Goal: Task Accomplishment & Management: Manage account settings

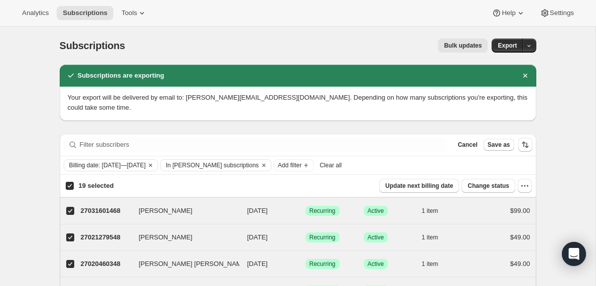
click at [342, 168] on span "Clear all" at bounding box center [331, 166] width 22 height 8
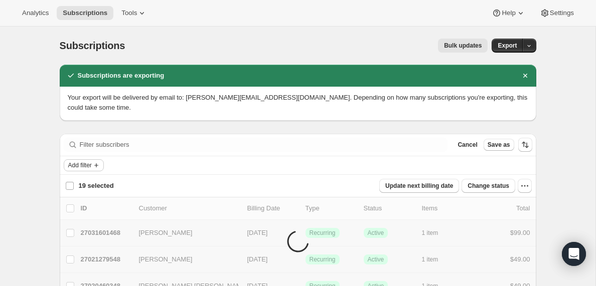
checkbox input "false"
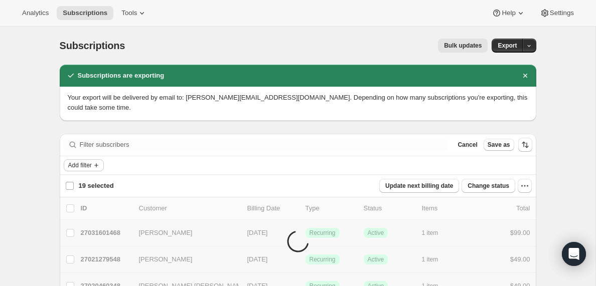
checkbox input "false"
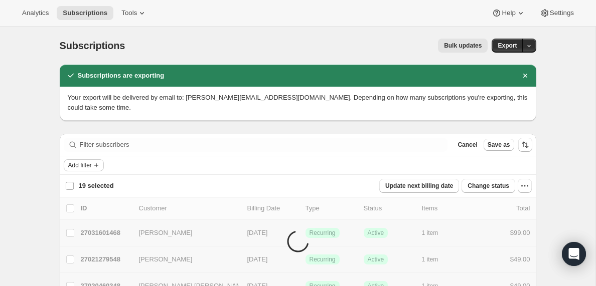
checkbox input "false"
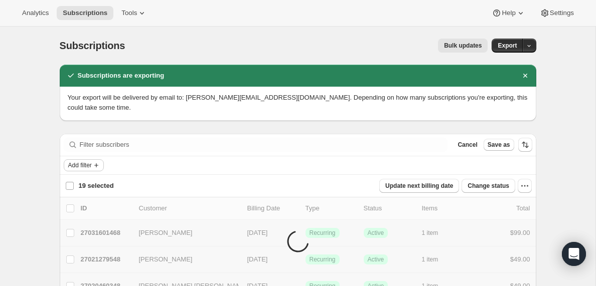
checkbox input "false"
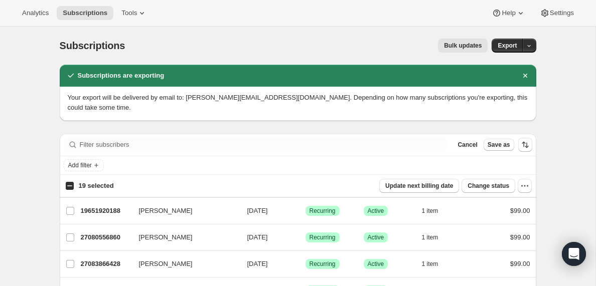
click at [67, 187] on input "19 selected" at bounding box center [70, 186] width 8 height 8
checkbox input "true"
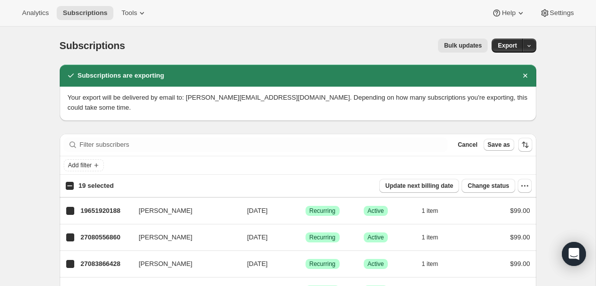
checkbox input "true"
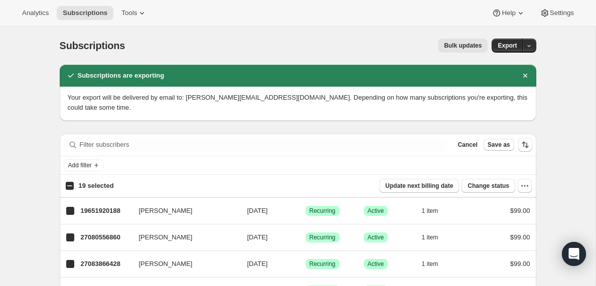
checkbox input "true"
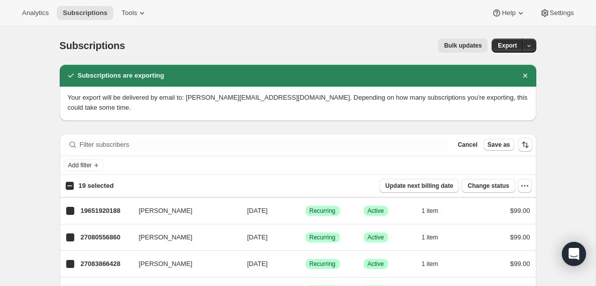
checkbox input "true"
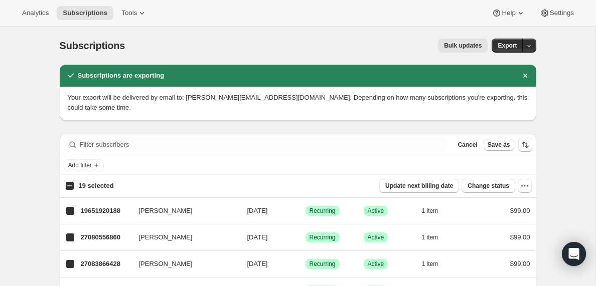
checkbox input "true"
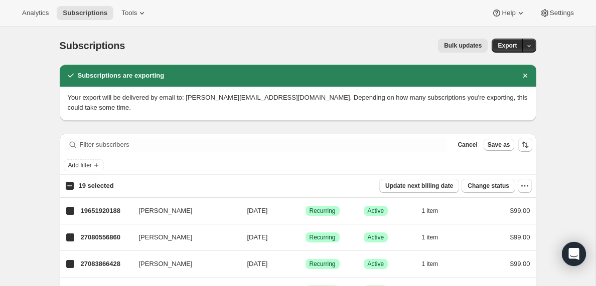
checkbox input "true"
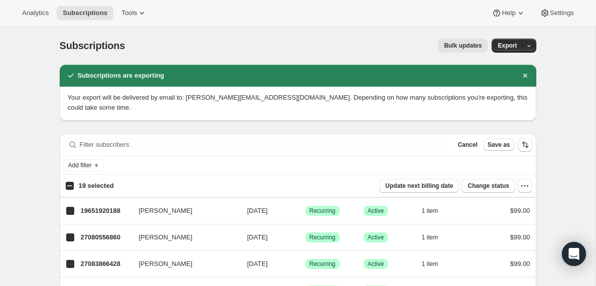
checkbox input "true"
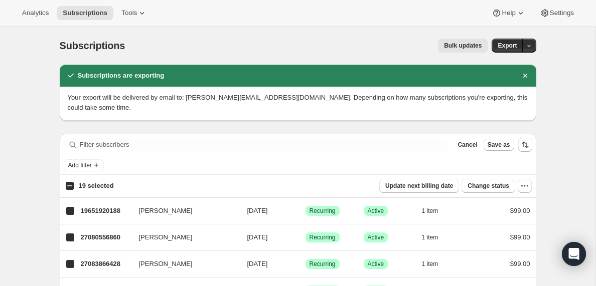
checkbox input "true"
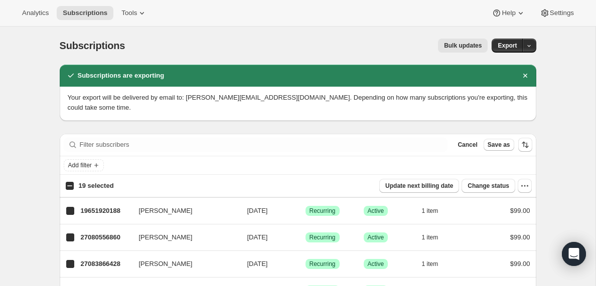
checkbox input "true"
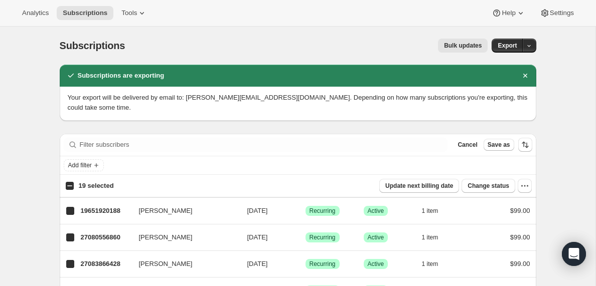
checkbox input "true"
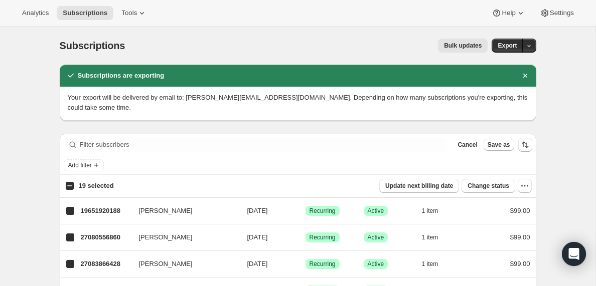
checkbox input "true"
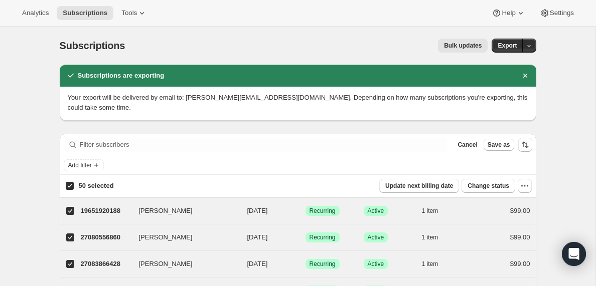
click at [70, 185] on input "50 selected" at bounding box center [70, 186] width 8 height 8
checkbox input "false"
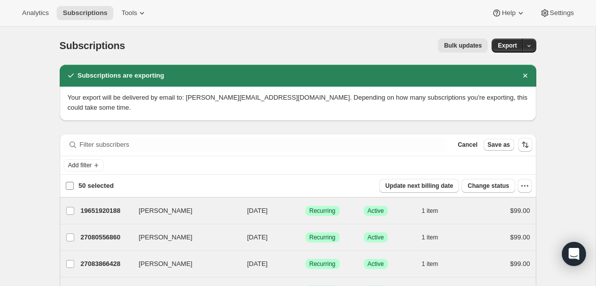
checkbox input "false"
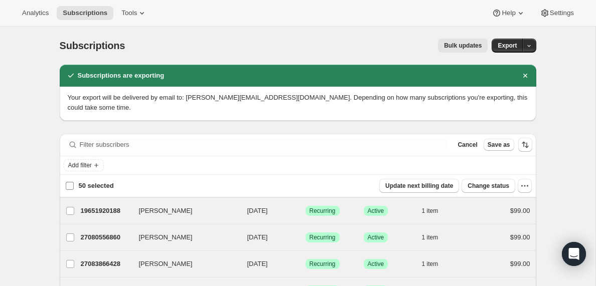
checkbox input "false"
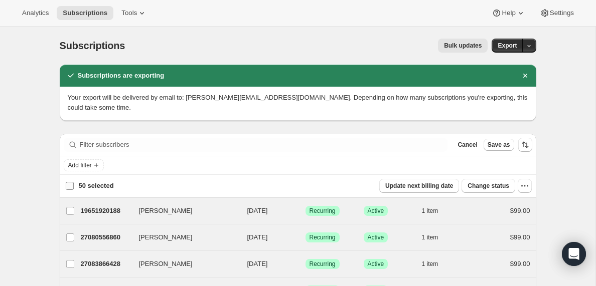
checkbox input "false"
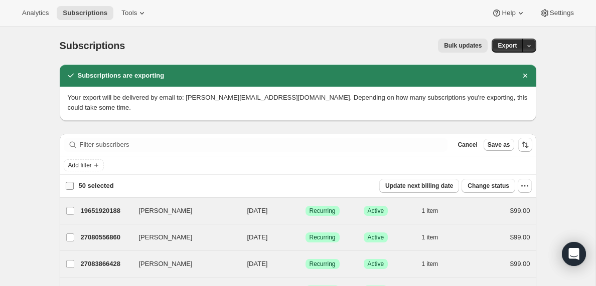
checkbox input "false"
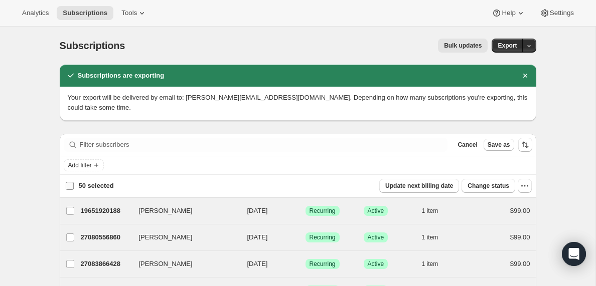
checkbox input "false"
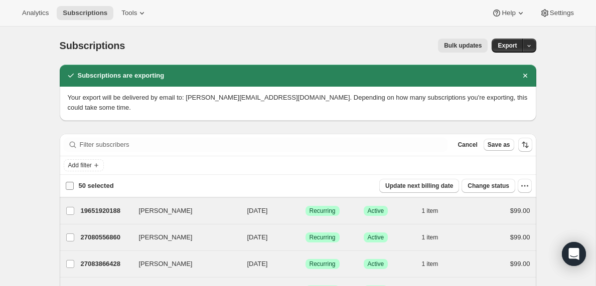
checkbox input "false"
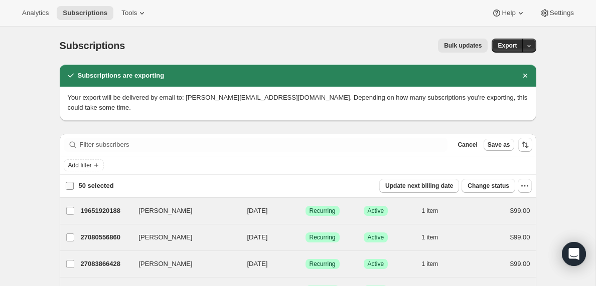
checkbox input "false"
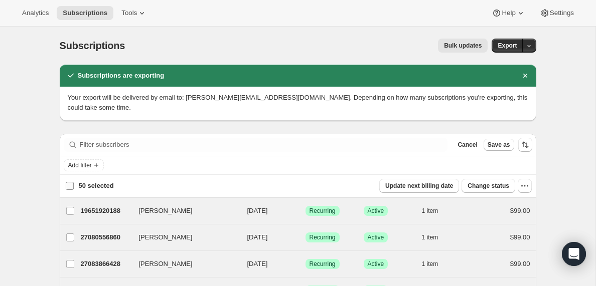
checkbox input "false"
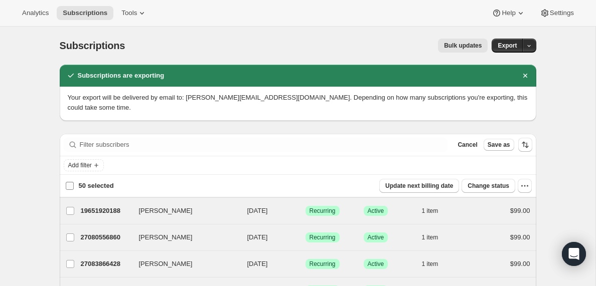
checkbox input "false"
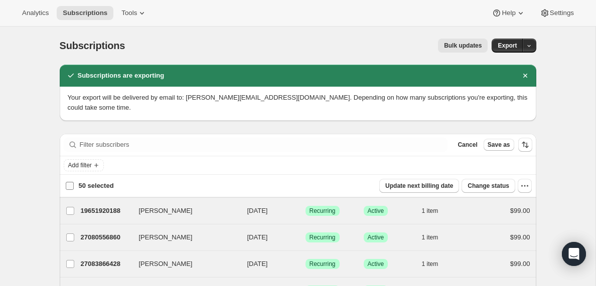
checkbox input "false"
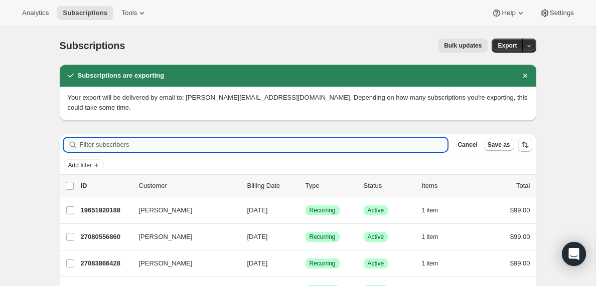
click at [94, 146] on input "Filter subscribers" at bounding box center [264, 145] width 368 height 14
paste input "[EMAIL_ADDRESS][DOMAIN_NAME]"
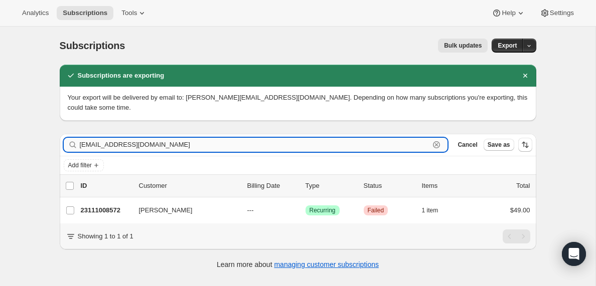
click at [146, 145] on input "[EMAIL_ADDRESS][DOMAIN_NAME]" at bounding box center [255, 145] width 350 height 14
paste input "[EMAIL_ADDRESS][DOMAIN_NAME]"
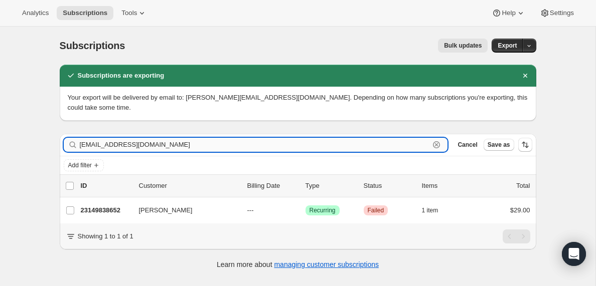
click at [111, 145] on input "[EMAIL_ADDRESS][DOMAIN_NAME]" at bounding box center [255, 145] width 350 height 14
paste input "[EMAIL_ADDRESS][DOMAIN_NAME]"
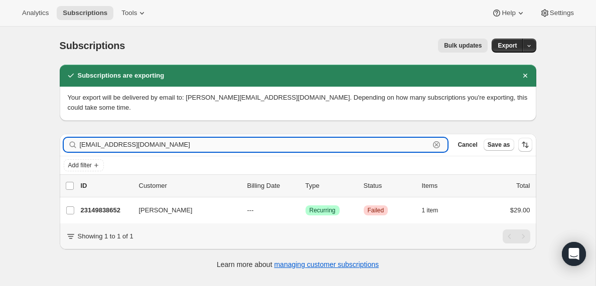
type input "[EMAIL_ADDRESS][DOMAIN_NAME]"
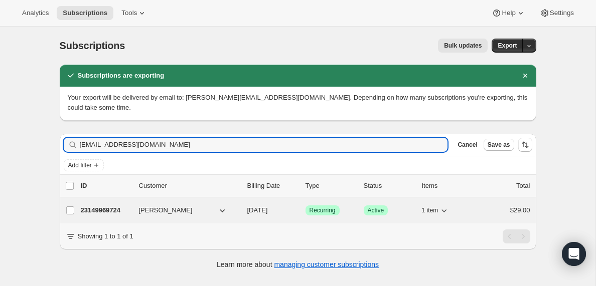
click at [110, 210] on p "23149969724" at bounding box center [106, 211] width 50 height 10
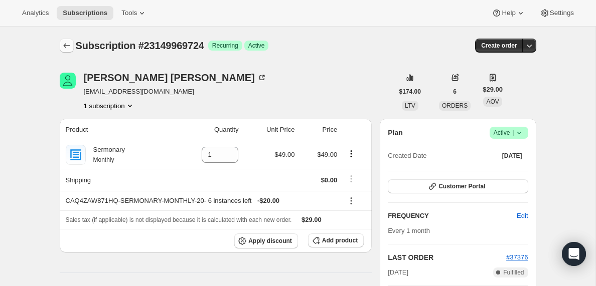
click at [62, 46] on icon "Subscriptions" at bounding box center [67, 46] width 10 height 10
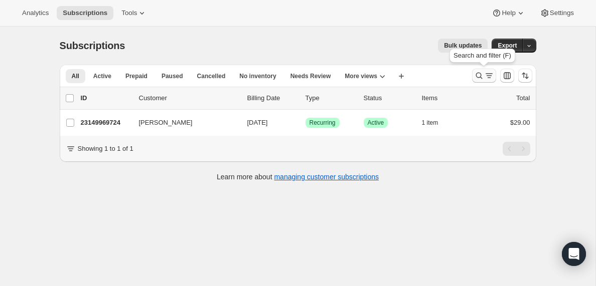
click at [484, 73] on icon "Search and filter results" at bounding box center [489, 76] width 10 height 10
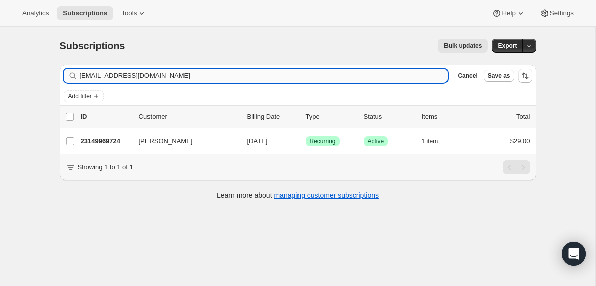
click at [138, 74] on input "[EMAIL_ADDRESS][DOMAIN_NAME]" at bounding box center [264, 76] width 368 height 14
click at [101, 78] on input "[EMAIL_ADDRESS][DOMAIN_NAME]" at bounding box center [255, 76] width 350 height 14
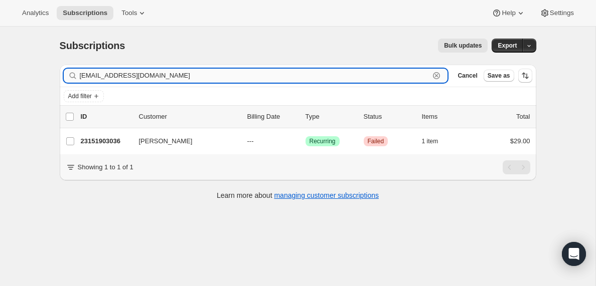
click at [101, 78] on input "[EMAIL_ADDRESS][DOMAIN_NAME]" at bounding box center [255, 76] width 350 height 14
paste input "mikebeckvo@gmai"
click at [214, 72] on input "[EMAIL_ADDRESS][DOMAIN_NAME]" at bounding box center [255, 76] width 350 height 14
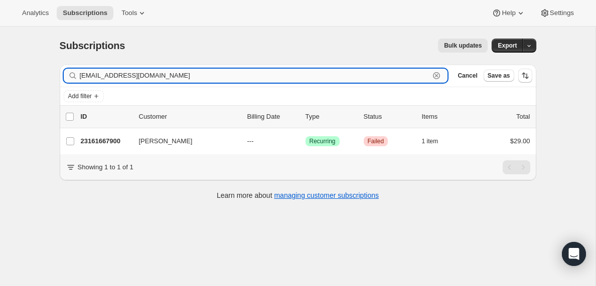
click at [214, 72] on input "[EMAIL_ADDRESS][DOMAIN_NAME]" at bounding box center [255, 76] width 350 height 14
paste input "entors.fountain"
type input "[EMAIL_ADDRESS][DOMAIN_NAME]"
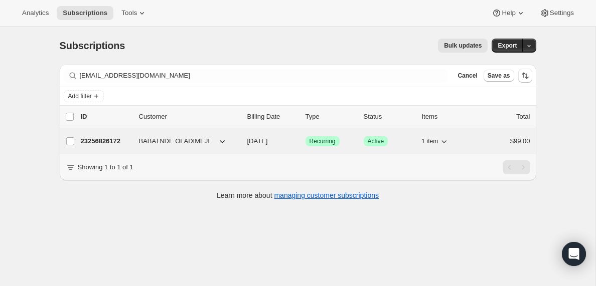
click at [107, 142] on p "23256826172" at bounding box center [106, 141] width 50 height 10
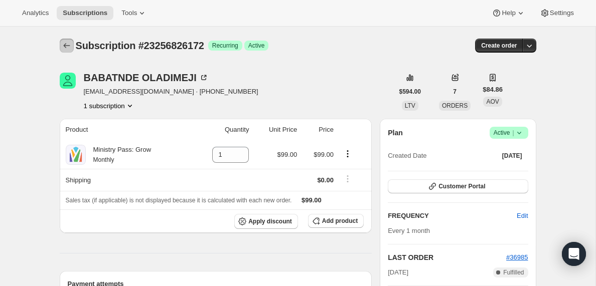
click at [66, 45] on icon "Subscriptions" at bounding box center [67, 46] width 10 height 10
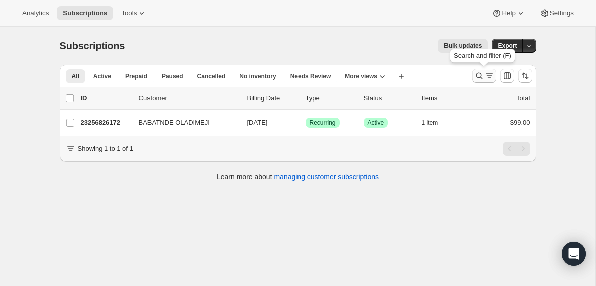
click at [487, 76] on icon "Search and filter results" at bounding box center [489, 76] width 10 height 10
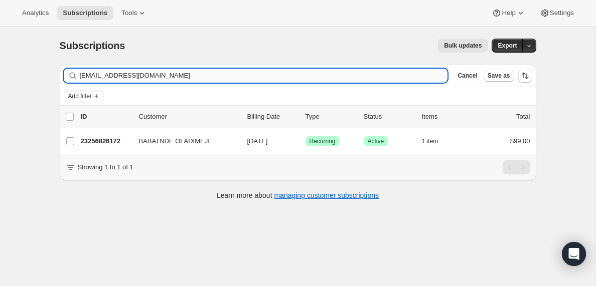
click at [133, 75] on input "[EMAIL_ADDRESS][DOMAIN_NAME]" at bounding box center [264, 76] width 368 height 14
type input "[EMAIL_ADDRESS][DOMAIN_NAME]"
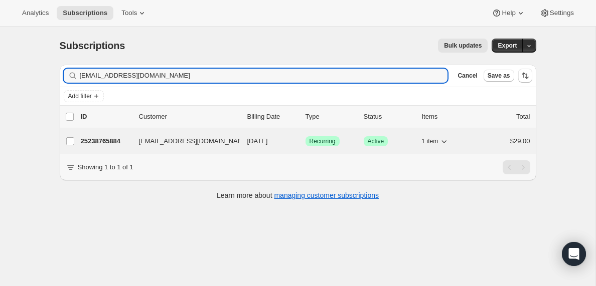
click at [90, 139] on p "25238765884" at bounding box center [106, 141] width 50 height 10
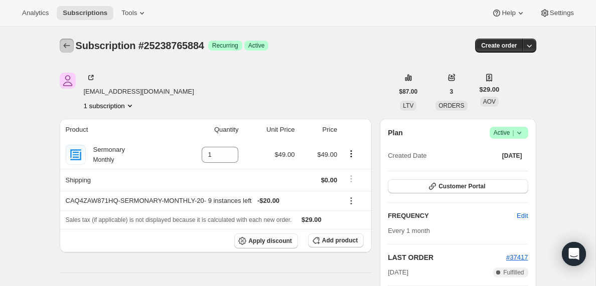
click at [66, 46] on icon "Subscriptions" at bounding box center [67, 46] width 10 height 10
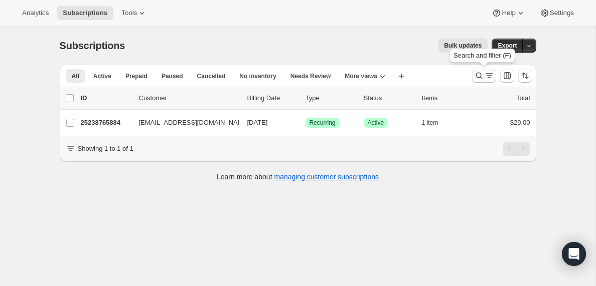
click at [489, 74] on icon "Search and filter results" at bounding box center [489, 76] width 10 height 10
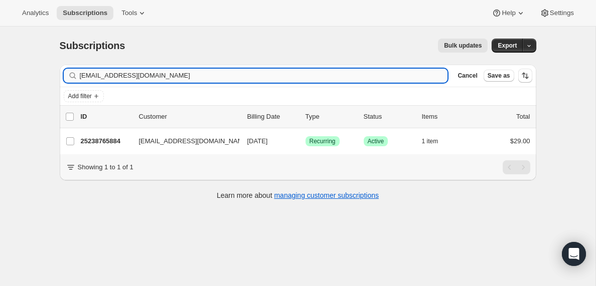
click at [182, 76] on input "[EMAIL_ADDRESS][DOMAIN_NAME]" at bounding box center [264, 76] width 368 height 14
click at [141, 77] on input "[EMAIL_ADDRESS][DOMAIN_NAME]" at bounding box center [255, 76] width 350 height 14
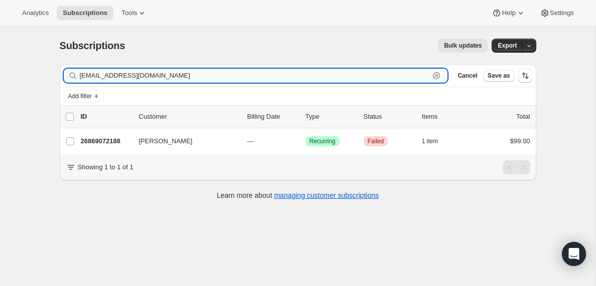
click at [141, 77] on input "[EMAIL_ADDRESS][DOMAIN_NAME]" at bounding box center [255, 76] width 350 height 14
paste input "[EMAIL_ADDRESS]"
click at [153, 75] on input "[EMAIL_ADDRESS][DOMAIN_NAME]" at bounding box center [255, 76] width 350 height 14
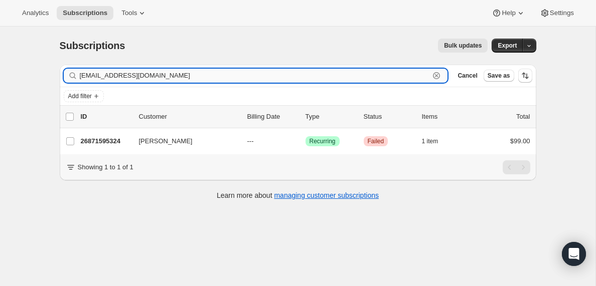
click at [153, 75] on input "[EMAIL_ADDRESS][DOMAIN_NAME]" at bounding box center [255, 76] width 350 height 14
paste input "[EMAIL_ADDRESS]"
click at [171, 75] on input "[EMAIL_ADDRESS][DOMAIN_NAME]" at bounding box center [255, 76] width 350 height 14
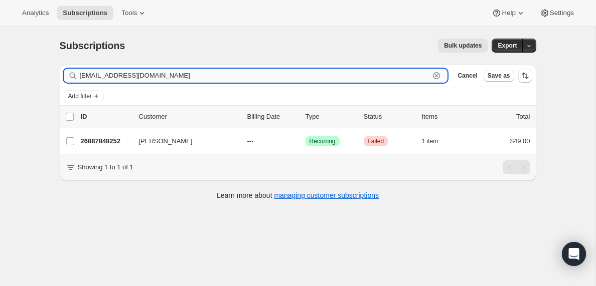
click at [171, 75] on input "[EMAIL_ADDRESS][DOMAIN_NAME]" at bounding box center [255, 76] width 350 height 14
paste input "[PERSON_NAME][EMAIL_ADDRESS][DOMAIN_NAME]"
click at [173, 73] on input "[PERSON_NAME][EMAIL_ADDRESS][DOMAIN_NAME]" at bounding box center [255, 76] width 350 height 14
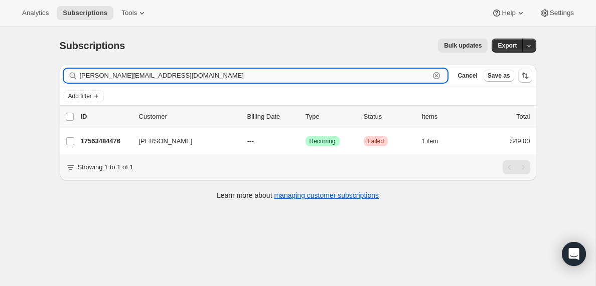
click at [173, 73] on input "[PERSON_NAME][EMAIL_ADDRESS][DOMAIN_NAME]" at bounding box center [255, 76] width 350 height 14
paste input "[EMAIL_ADDRESS][DOMAIN_NAME]"
click at [185, 75] on input "[EMAIL_ADDRESS][DOMAIN_NAME]" at bounding box center [255, 76] width 350 height 14
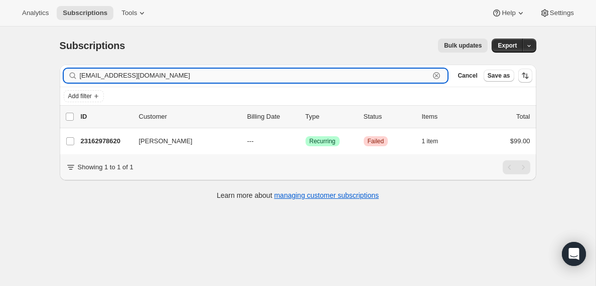
click at [185, 75] on input "[EMAIL_ADDRESS][DOMAIN_NAME]" at bounding box center [255, 76] width 350 height 14
paste input "[PERSON_NAME][EMAIL_ADDRESS][PERSON_NAME]"
click at [189, 73] on input "[PERSON_NAME][EMAIL_ADDRESS][PERSON_NAME][DOMAIN_NAME]" at bounding box center [255, 76] width 350 height 14
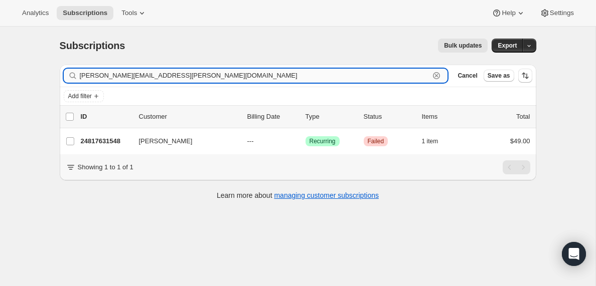
click at [189, 73] on input "[PERSON_NAME][EMAIL_ADDRESS][PERSON_NAME][DOMAIN_NAME]" at bounding box center [255, 76] width 350 height 14
paste input "[EMAIL_ADDRESS]"
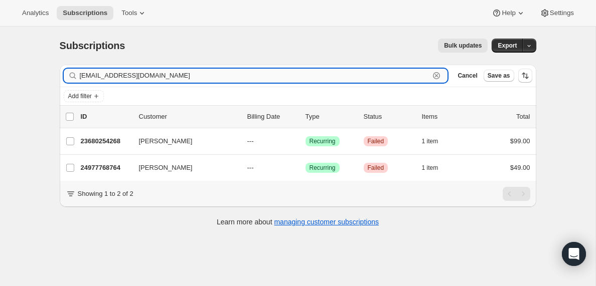
click at [182, 77] on input "[EMAIL_ADDRESS][DOMAIN_NAME]" at bounding box center [255, 76] width 350 height 14
paste input "eaventaylor022@g"
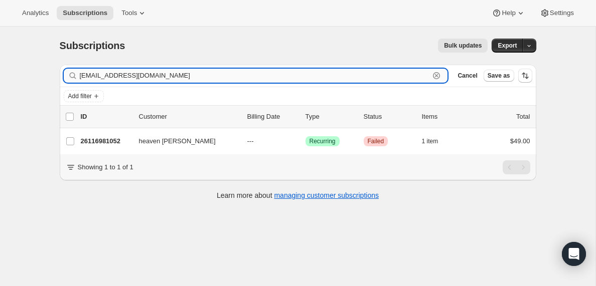
click at [174, 73] on input "[EMAIL_ADDRESS][DOMAIN_NAME]" at bounding box center [255, 76] width 350 height 14
paste input "luxolobozanqolobe"
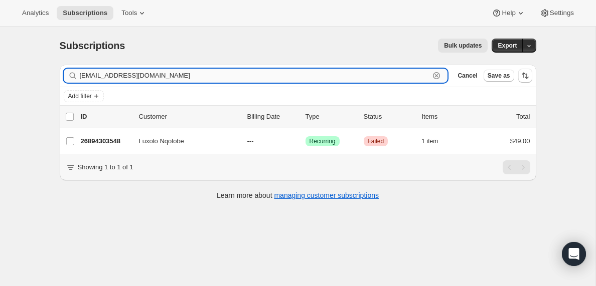
click at [147, 79] on input "[EMAIL_ADDRESS][DOMAIN_NAME]" at bounding box center [255, 76] width 350 height 14
paste input "nicksingelis"
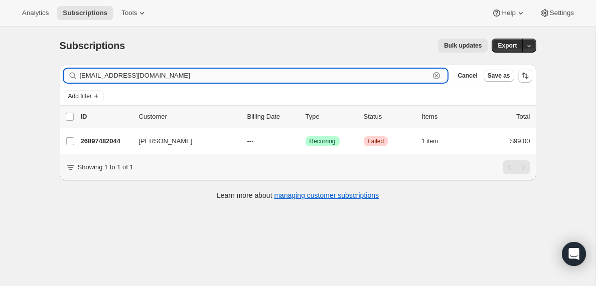
click at [188, 72] on input "[EMAIL_ADDRESS][DOMAIN_NAME]" at bounding box center [255, 76] width 350 height 14
paste input "southpawsmith2"
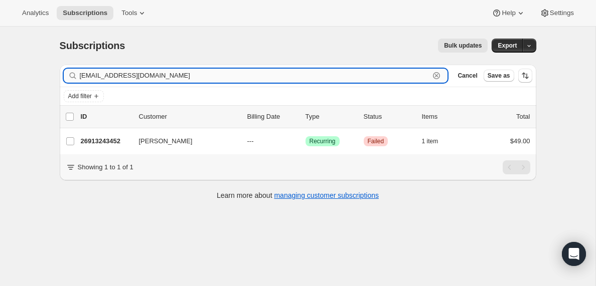
click at [142, 73] on input "[EMAIL_ADDRESS][DOMAIN_NAME]" at bounding box center [255, 76] width 350 height 14
paste input "leniehintay"
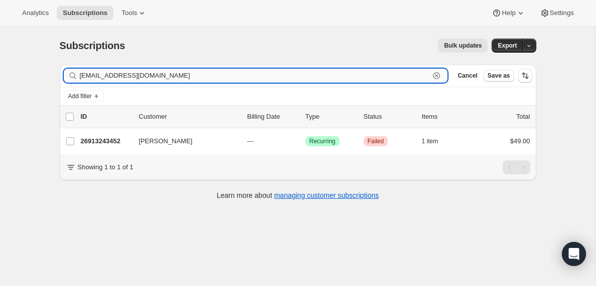
type input "[EMAIL_ADDRESS][DOMAIN_NAME]"
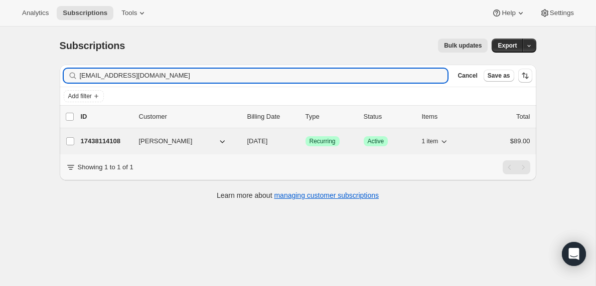
click at [106, 141] on p "17438114108" at bounding box center [106, 141] width 50 height 10
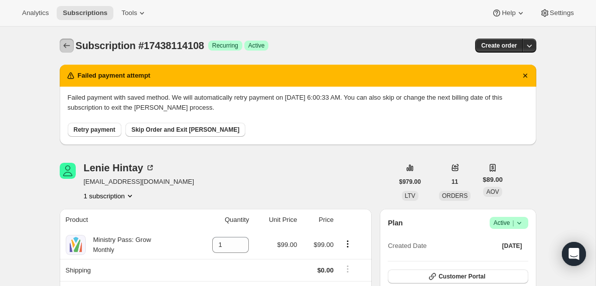
click at [69, 44] on icon "Subscriptions" at bounding box center [67, 46] width 10 height 10
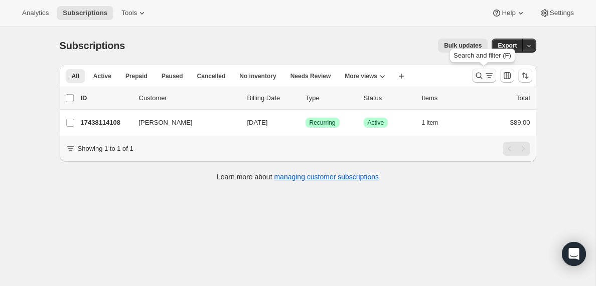
click at [488, 80] on icon "Search and filter results" at bounding box center [489, 76] width 10 height 10
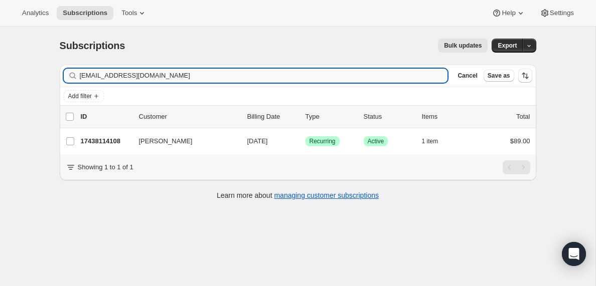
click at [134, 77] on input "[EMAIL_ADDRESS][DOMAIN_NAME]" at bounding box center [264, 76] width 368 height 14
type input "[EMAIL_ADDRESS][DOMAIN_NAME]"
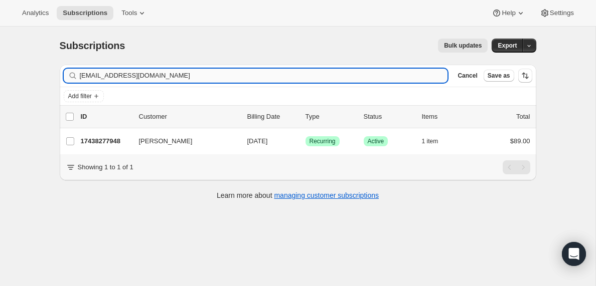
click at [134, 77] on input "[EMAIL_ADDRESS][DOMAIN_NAME]" at bounding box center [264, 76] width 368 height 14
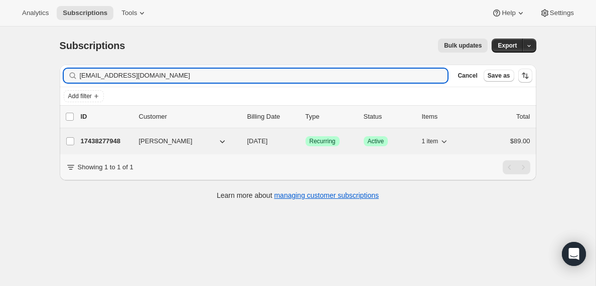
click at [103, 137] on p "17438277948" at bounding box center [106, 141] width 50 height 10
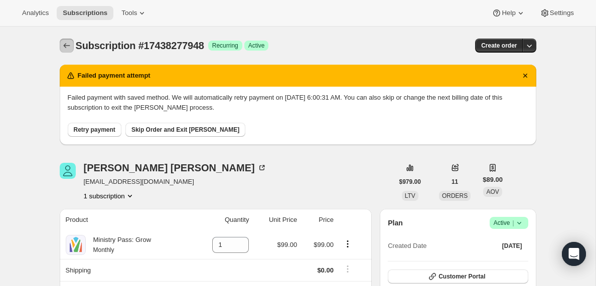
click at [66, 43] on icon "Subscriptions" at bounding box center [67, 46] width 10 height 10
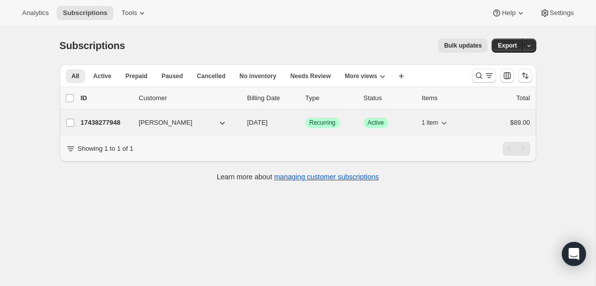
click at [101, 125] on p "17438277948" at bounding box center [106, 123] width 50 height 10
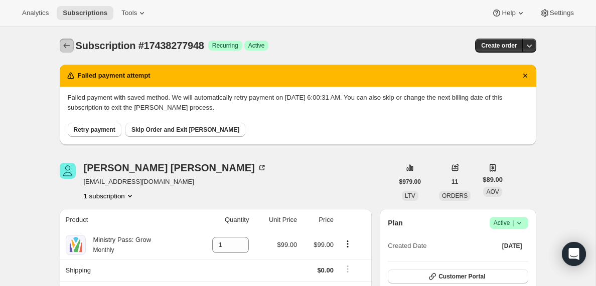
click at [70, 46] on icon "Subscriptions" at bounding box center [67, 46] width 10 height 10
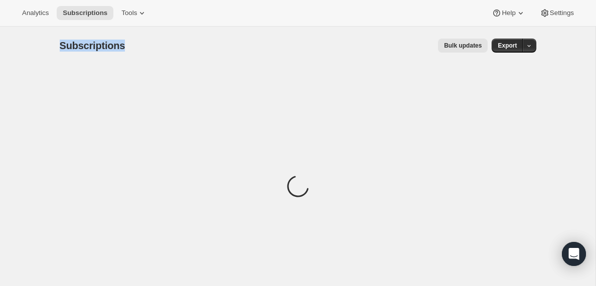
click at [70, 46] on span "Subscriptions" at bounding box center [93, 45] width 66 height 11
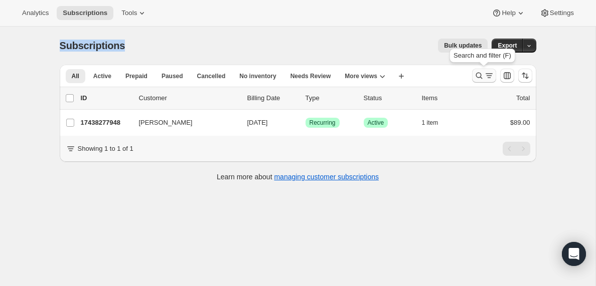
click at [485, 77] on icon "Search and filter results" at bounding box center [489, 76] width 10 height 10
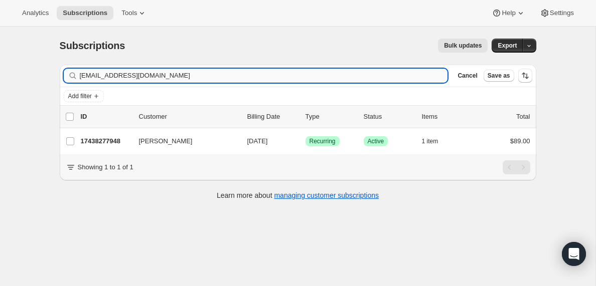
click at [144, 76] on input "[EMAIL_ADDRESS][DOMAIN_NAME]" at bounding box center [264, 76] width 368 height 14
type input "[EMAIL_ADDRESS][DOMAIN_NAME]"
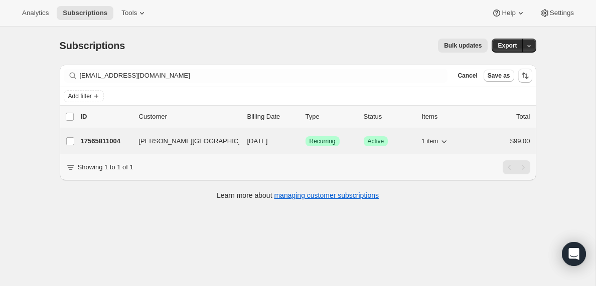
click at [103, 143] on p "17565811004" at bounding box center [106, 141] width 50 height 10
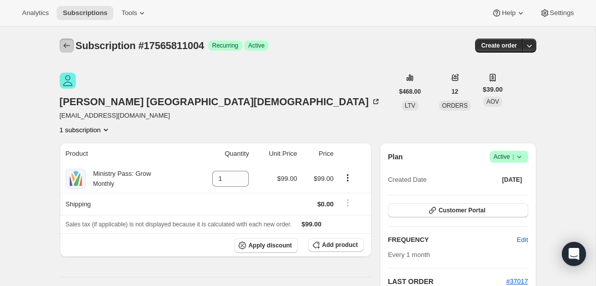
click at [66, 44] on icon "Subscriptions" at bounding box center [67, 46] width 10 height 10
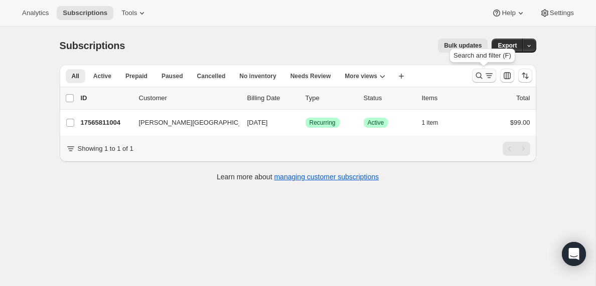
click at [481, 80] on icon "Search and filter results" at bounding box center [479, 76] width 10 height 10
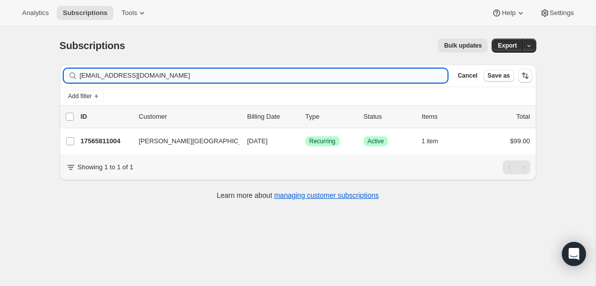
click at [155, 74] on input "[EMAIL_ADDRESS][DOMAIN_NAME]" at bounding box center [264, 76] width 368 height 14
type input "[EMAIL_ADDRESS][DOMAIN_NAME]"
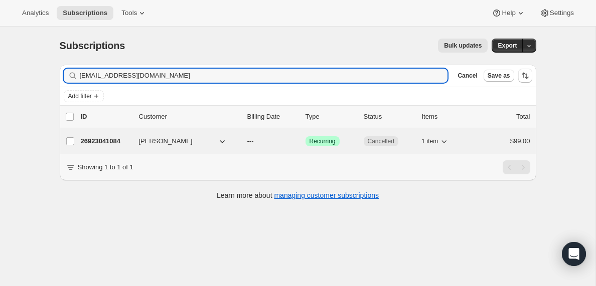
click at [115, 140] on p "26923041084" at bounding box center [106, 141] width 50 height 10
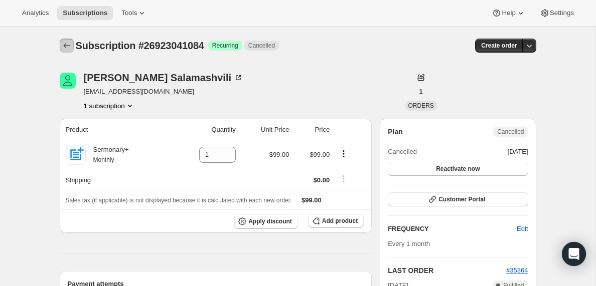
click at [64, 42] on icon "Subscriptions" at bounding box center [67, 46] width 10 height 10
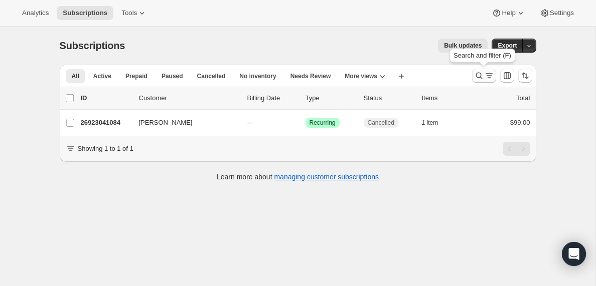
click at [487, 76] on icon "Search and filter results" at bounding box center [489, 76] width 10 height 10
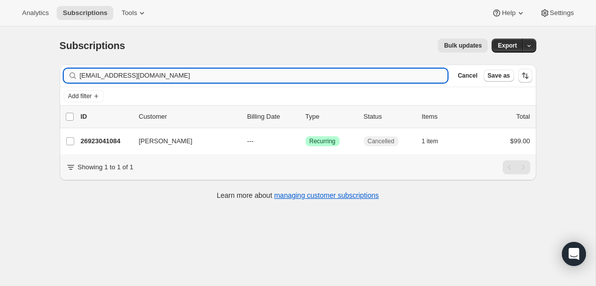
click at [177, 73] on input "[EMAIL_ADDRESS][DOMAIN_NAME]" at bounding box center [264, 76] width 368 height 14
type input "[EMAIL_ADDRESS][DOMAIN_NAME]"
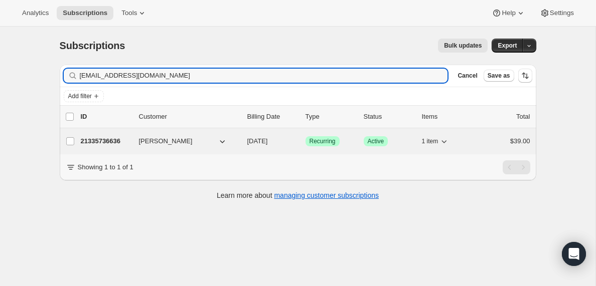
click at [105, 143] on p "21335736636" at bounding box center [106, 141] width 50 height 10
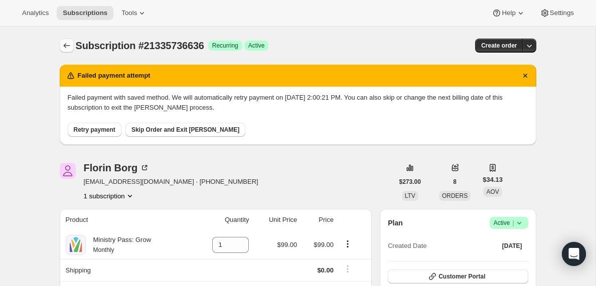
click at [63, 45] on icon "Subscriptions" at bounding box center [67, 46] width 10 height 10
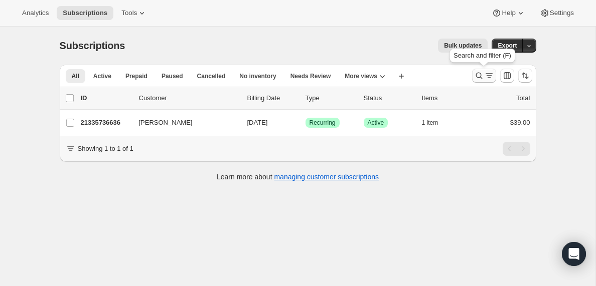
click at [486, 74] on icon "Search and filter results" at bounding box center [489, 76] width 10 height 10
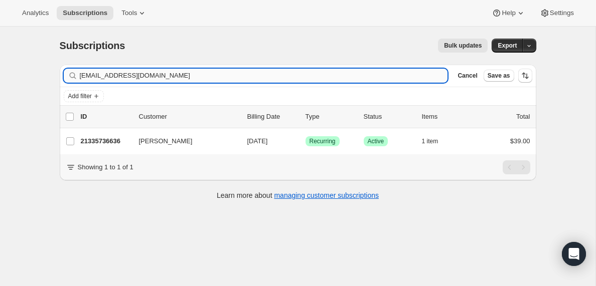
click at [189, 75] on input "[EMAIL_ADDRESS][DOMAIN_NAME]" at bounding box center [264, 76] width 368 height 14
type input "[EMAIL_ADDRESS][DOMAIN_NAME]"
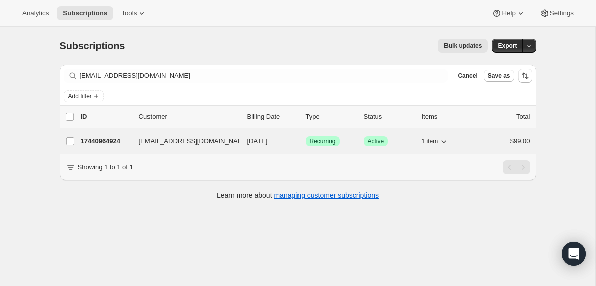
click at [96, 139] on p "17440964924" at bounding box center [106, 141] width 50 height 10
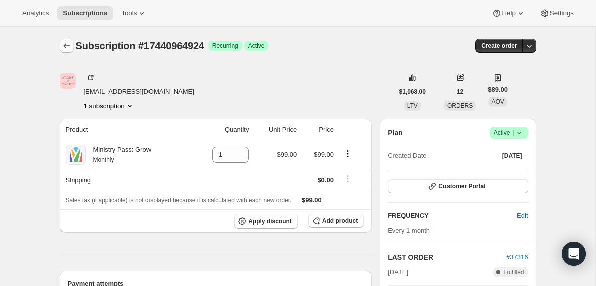
click at [64, 44] on icon "Subscriptions" at bounding box center [67, 46] width 10 height 10
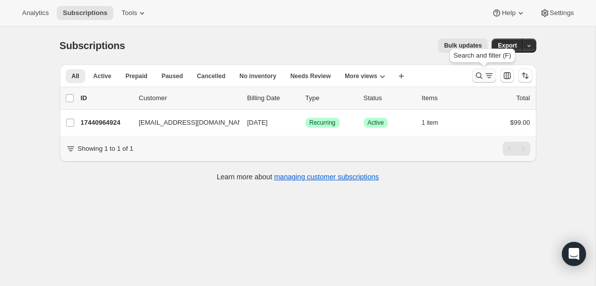
click at [485, 79] on icon "Search and filter results" at bounding box center [489, 76] width 10 height 10
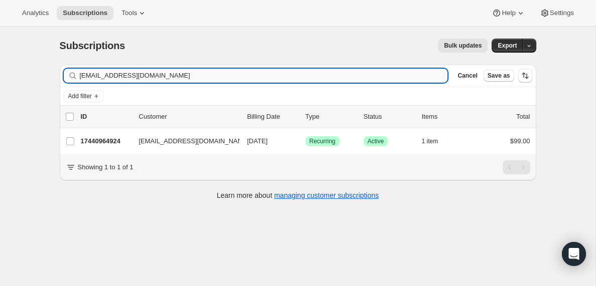
click at [184, 76] on input "[EMAIL_ADDRESS][DOMAIN_NAME]" at bounding box center [264, 76] width 368 height 14
type input "[PERSON_NAME][EMAIL_ADDRESS][DOMAIN_NAME]"
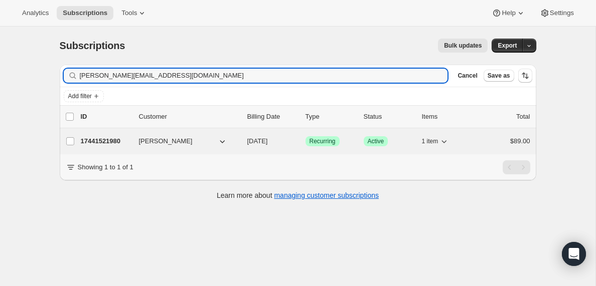
click at [114, 144] on p "17441521980" at bounding box center [106, 141] width 50 height 10
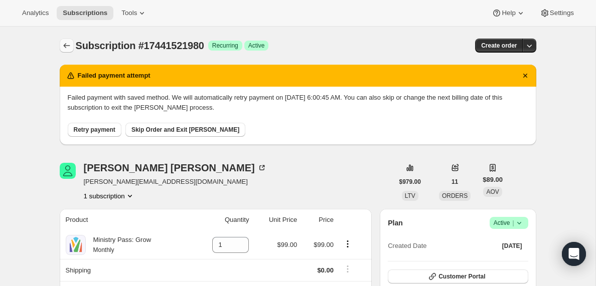
click at [65, 45] on icon "Subscriptions" at bounding box center [67, 46] width 10 height 10
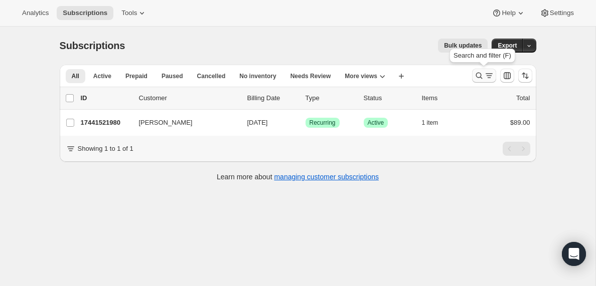
click at [486, 77] on icon "Search and filter results" at bounding box center [489, 76] width 10 height 10
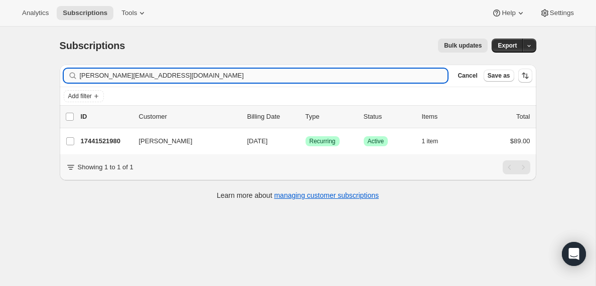
click at [200, 76] on input "[PERSON_NAME][EMAIL_ADDRESS][DOMAIN_NAME]" at bounding box center [264, 76] width 368 height 14
type input "[EMAIL_ADDRESS][DOMAIN_NAME]"
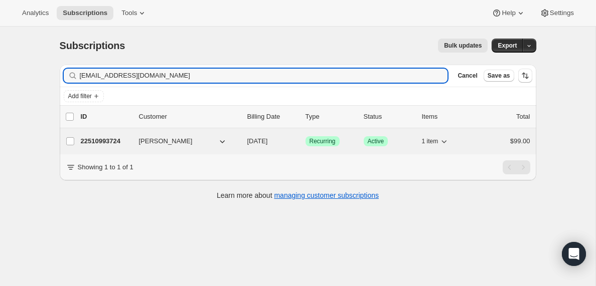
click at [98, 141] on p "22510993724" at bounding box center [106, 141] width 50 height 10
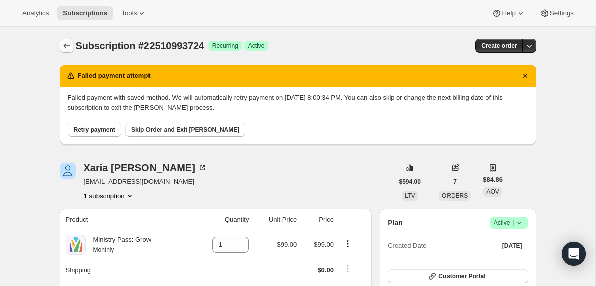
click at [67, 48] on icon "Subscriptions" at bounding box center [67, 46] width 10 height 10
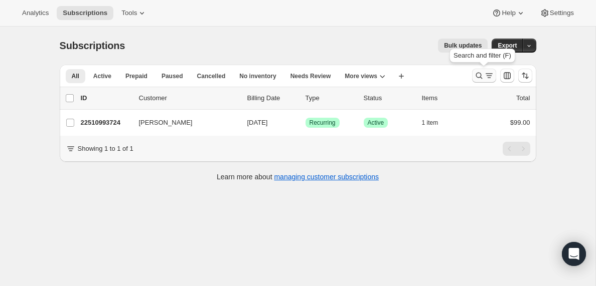
click at [488, 80] on icon "Search and filter results" at bounding box center [489, 76] width 10 height 10
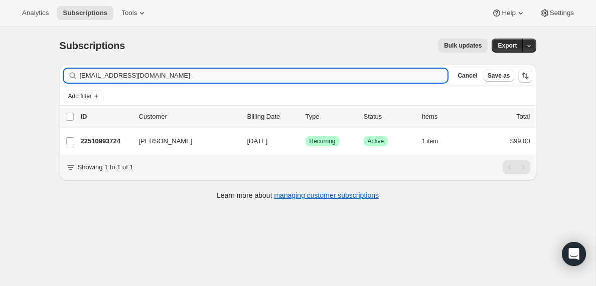
click at [196, 75] on input "[EMAIL_ADDRESS][DOMAIN_NAME]" at bounding box center [264, 76] width 368 height 14
type input "[PERSON_NAME][EMAIL_ADDRESS][DOMAIN_NAME]"
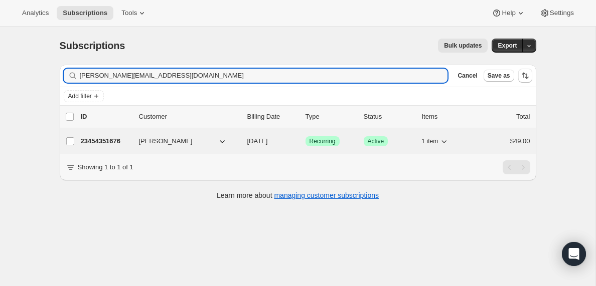
click at [98, 141] on p "23454351676" at bounding box center [106, 141] width 50 height 10
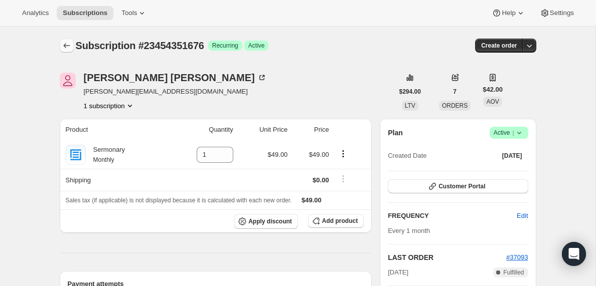
click at [63, 45] on icon "Subscriptions" at bounding box center [67, 46] width 10 height 10
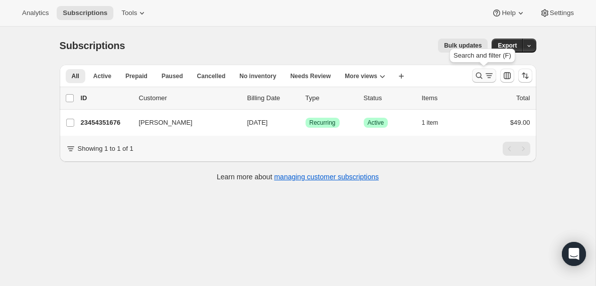
click at [488, 79] on icon "Search and filter results" at bounding box center [489, 76] width 10 height 10
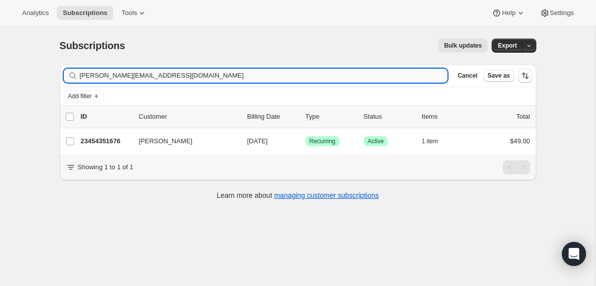
click at [174, 77] on input "[PERSON_NAME][EMAIL_ADDRESS][DOMAIN_NAME]" at bounding box center [264, 76] width 368 height 14
type input "[EMAIL_ADDRESS][DOMAIN_NAME]"
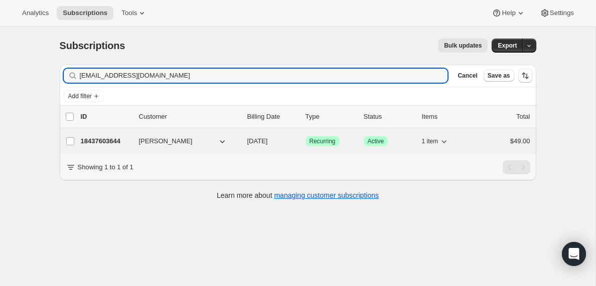
click at [117, 143] on p "18437603644" at bounding box center [106, 141] width 50 height 10
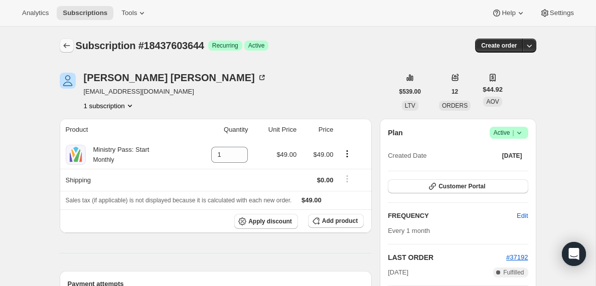
click at [67, 46] on icon "Subscriptions" at bounding box center [67, 46] width 10 height 10
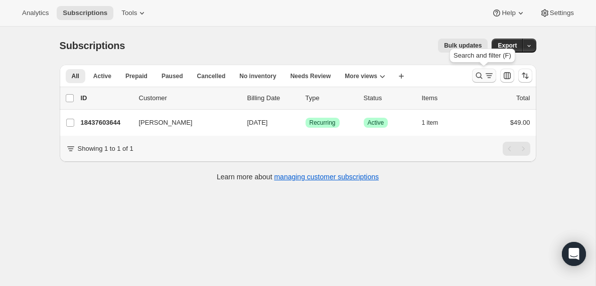
click at [485, 72] on icon "Search and filter results" at bounding box center [489, 76] width 10 height 10
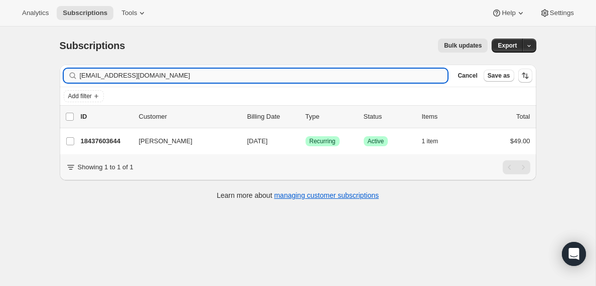
click at [164, 74] on input "[EMAIL_ADDRESS][DOMAIN_NAME]" at bounding box center [264, 76] width 368 height 14
type input "[EMAIL_ADDRESS][DOMAIN_NAME]"
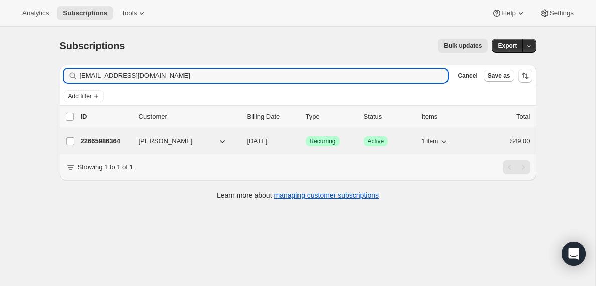
click at [110, 141] on p "22665986364" at bounding box center [106, 141] width 50 height 10
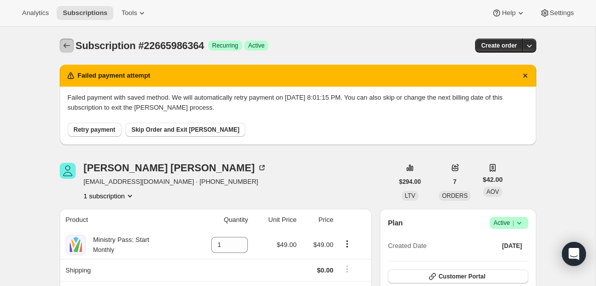
click at [68, 47] on icon "Subscriptions" at bounding box center [67, 46] width 10 height 10
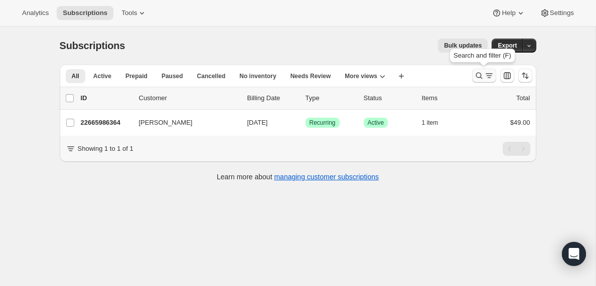
click at [488, 79] on icon "Search and filter results" at bounding box center [489, 76] width 10 height 10
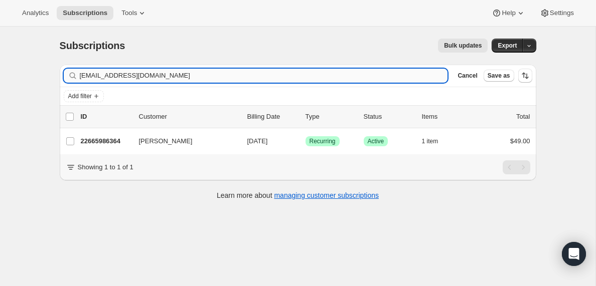
click at [162, 75] on input "[EMAIL_ADDRESS][DOMAIN_NAME]" at bounding box center [264, 76] width 368 height 14
type input "[EMAIL_ADDRESS][DOMAIN_NAME]"
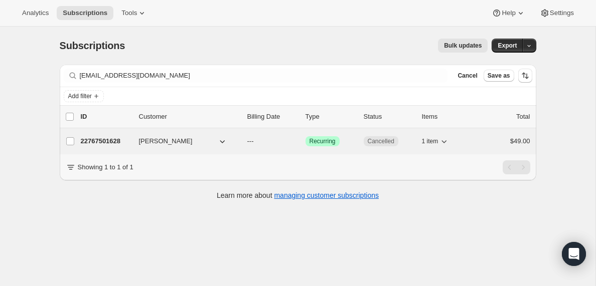
click at [102, 141] on p "22767501628" at bounding box center [106, 141] width 50 height 10
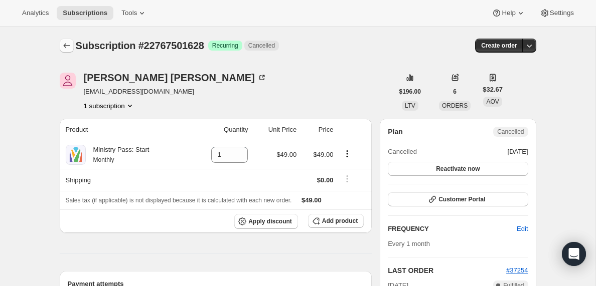
click at [67, 48] on icon "Subscriptions" at bounding box center [67, 46] width 10 height 10
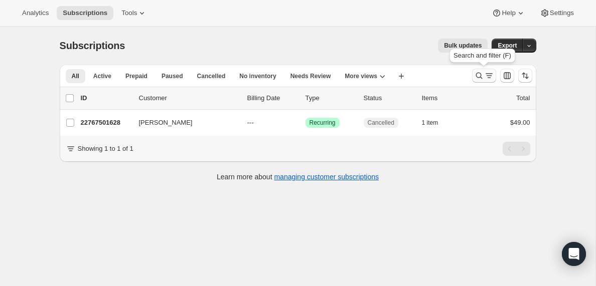
click at [481, 76] on icon "Search and filter results" at bounding box center [479, 76] width 10 height 10
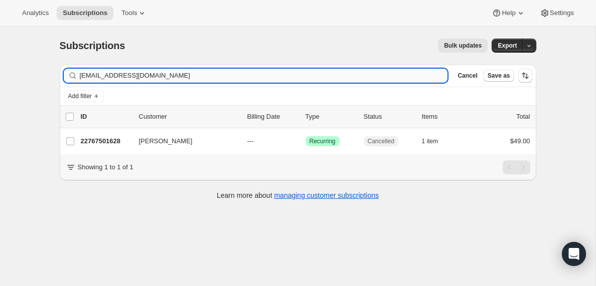
click at [188, 74] on input "[EMAIL_ADDRESS][DOMAIN_NAME]" at bounding box center [264, 76] width 368 height 14
type input "[PERSON_NAME][EMAIL_ADDRESS][DOMAIN_NAME]"
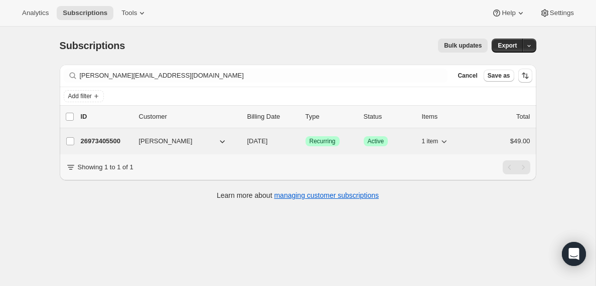
click at [108, 141] on p "26973405500" at bounding box center [106, 141] width 50 height 10
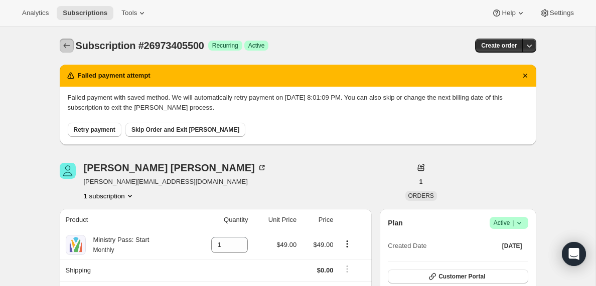
click at [62, 47] on icon "Subscriptions" at bounding box center [67, 46] width 10 height 10
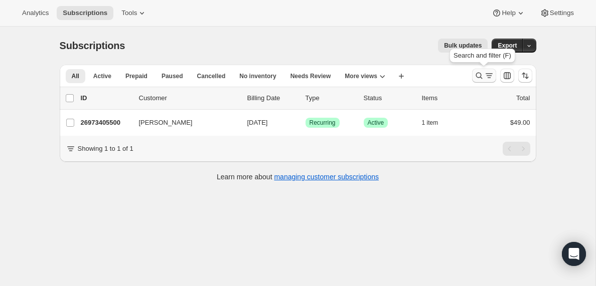
click at [486, 80] on icon "Search and filter results" at bounding box center [489, 76] width 10 height 10
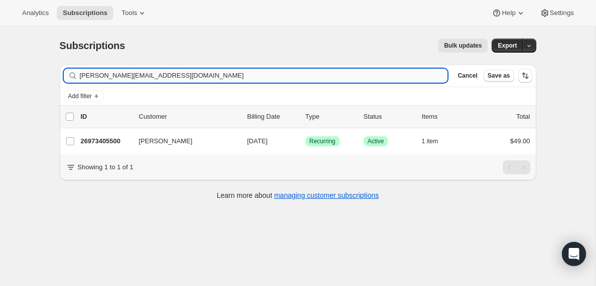
click at [171, 75] on input "[PERSON_NAME][EMAIL_ADDRESS][DOMAIN_NAME]" at bounding box center [264, 76] width 368 height 14
type input "[PERSON_NAME][EMAIL_ADDRESS][DOMAIN_NAME]"
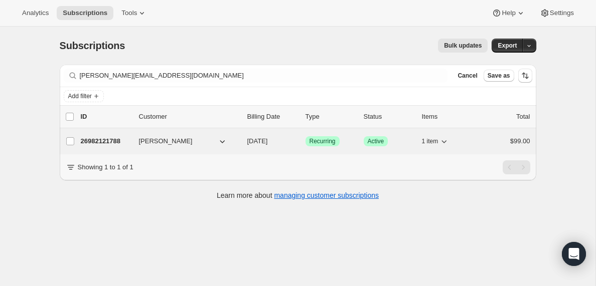
click at [113, 141] on p "26982121788" at bounding box center [106, 141] width 50 height 10
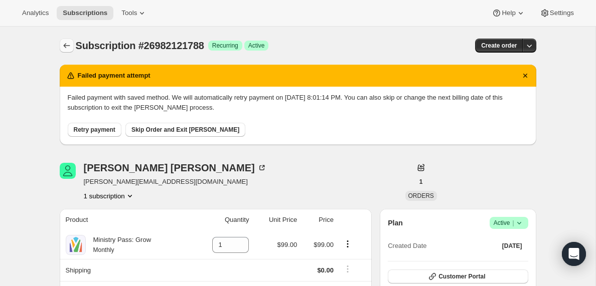
click at [66, 46] on icon "Subscriptions" at bounding box center [66, 45] width 7 height 5
